Goal: Navigation & Orientation: Understand site structure

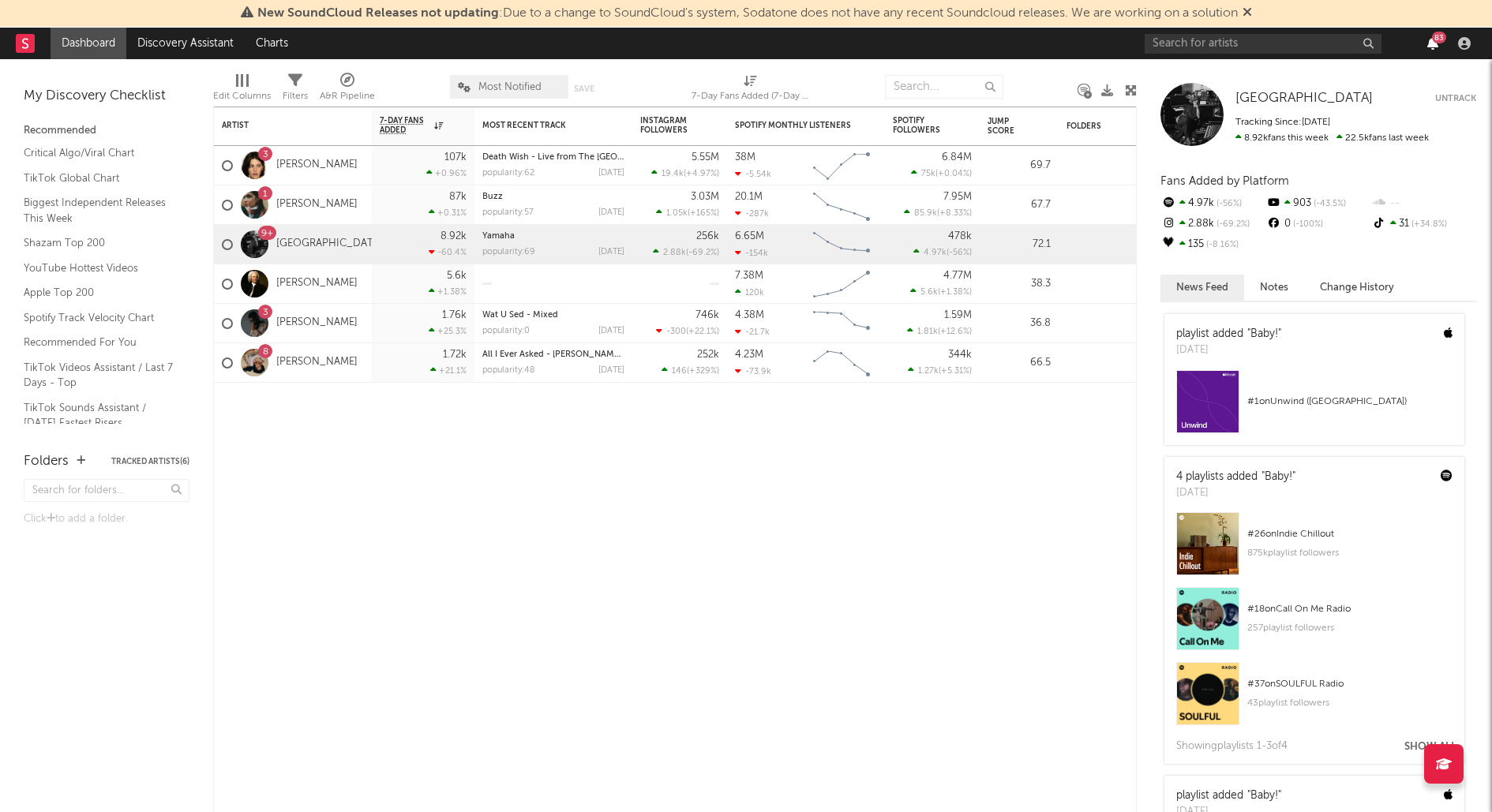
click at [1436, 43] on icon "button" at bounding box center [1432, 43] width 11 height 12
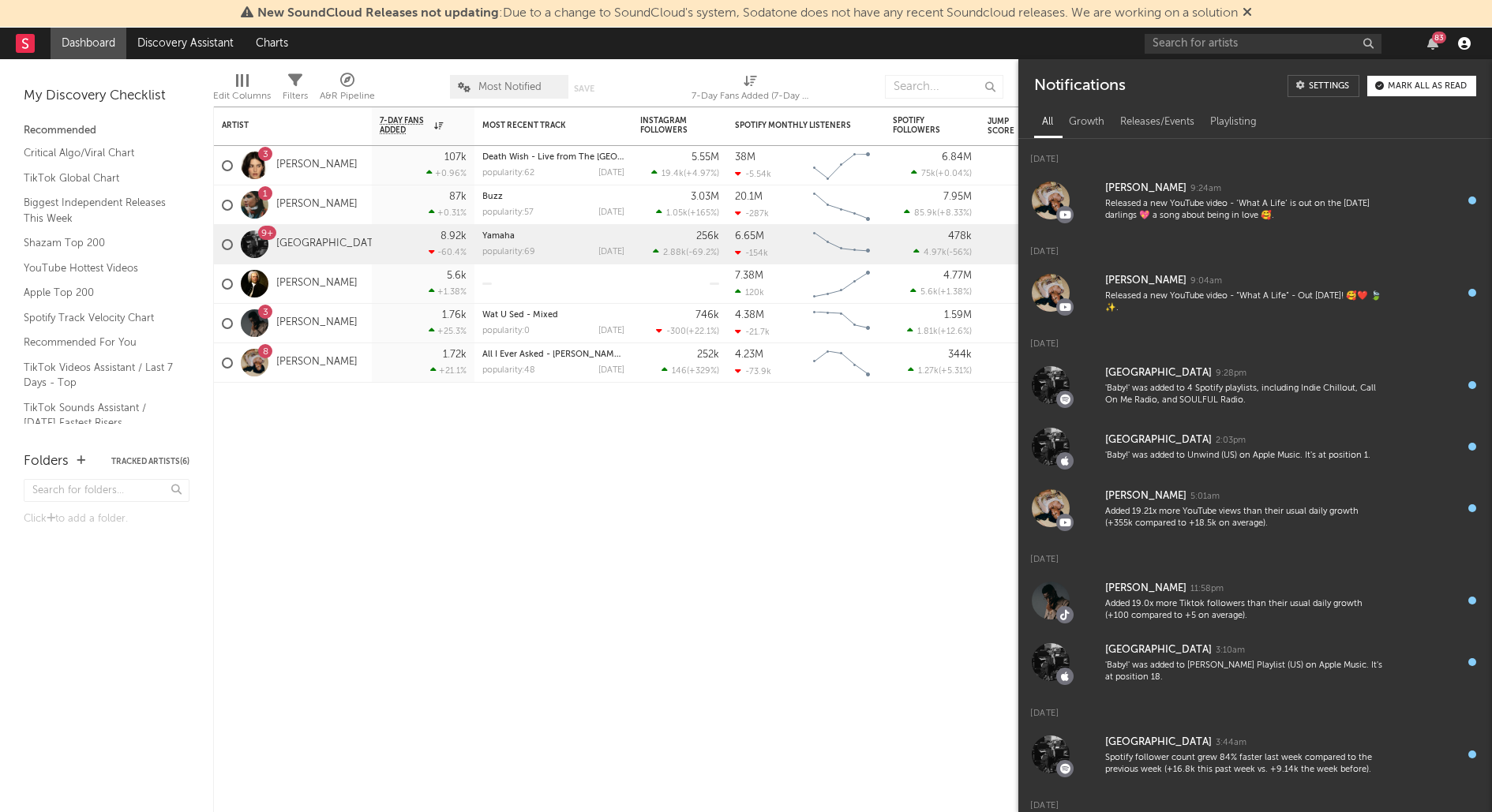
click at [1470, 41] on icon "button" at bounding box center [1464, 43] width 12 height 12
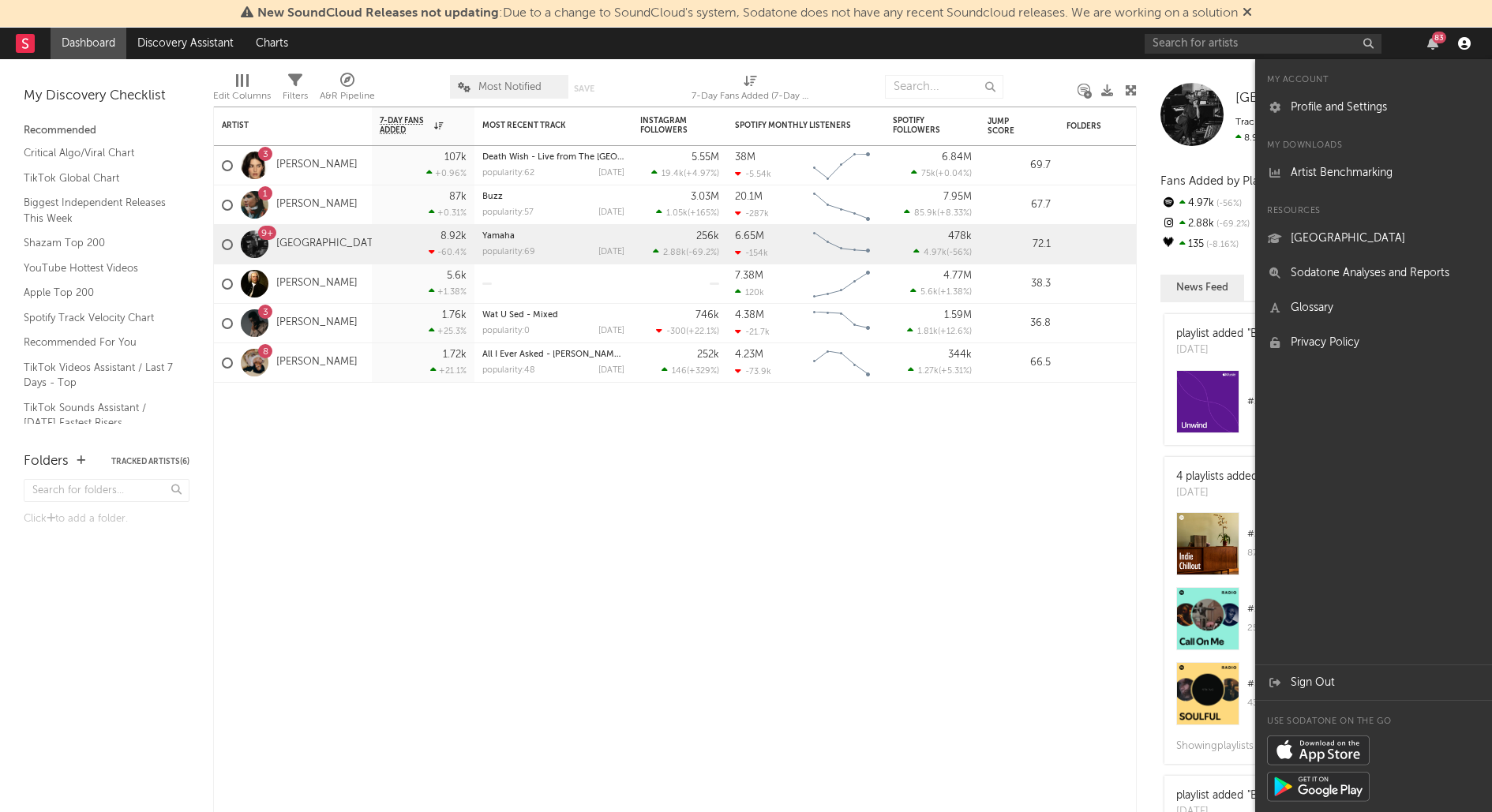
click at [1468, 42] on icon "button" at bounding box center [1464, 43] width 12 height 12
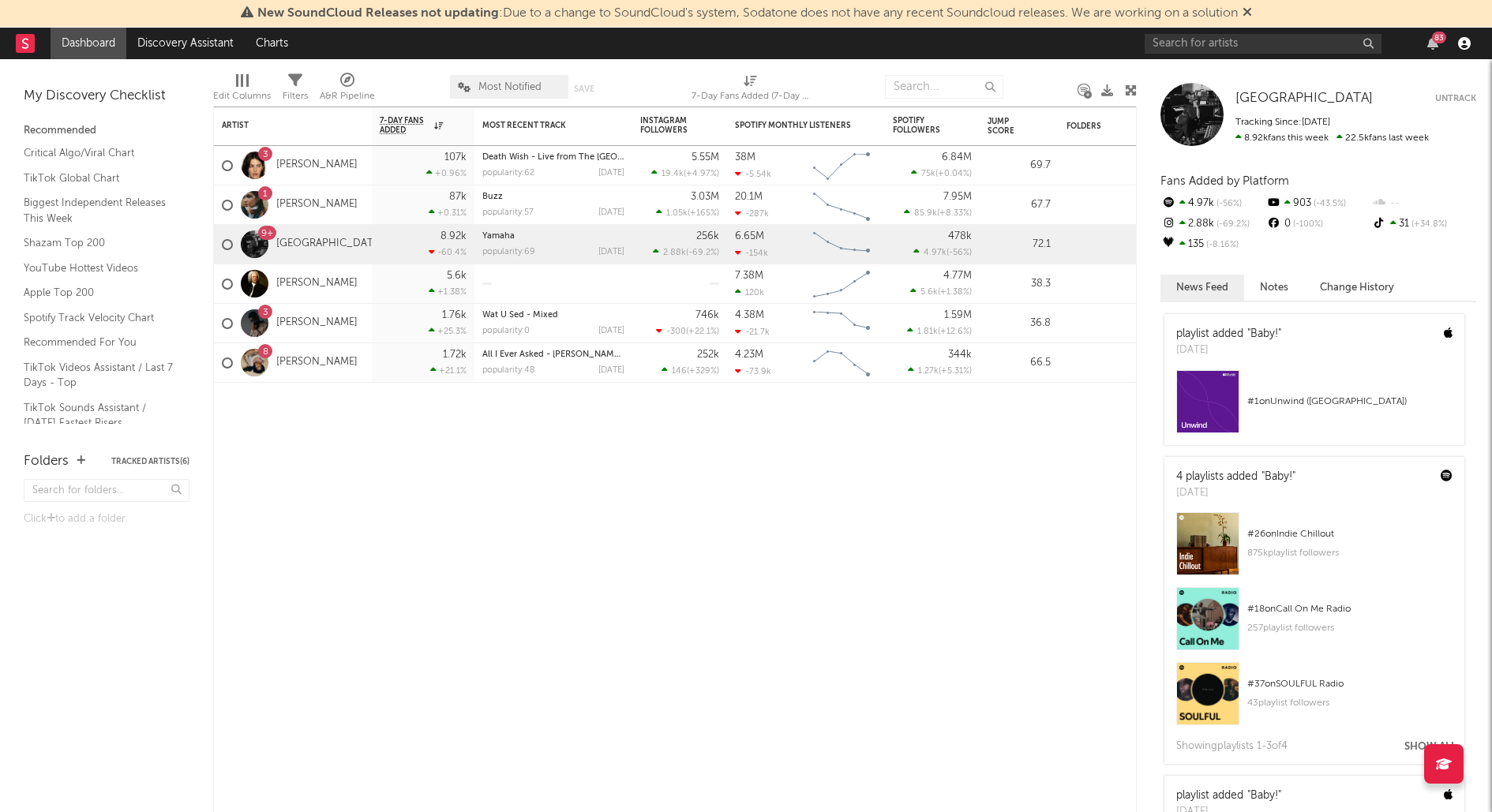
click at [1469, 48] on icon "button" at bounding box center [1464, 43] width 12 height 12
